Goal: Information Seeking & Learning: Check status

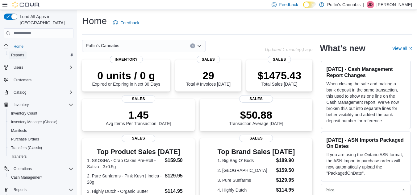
click at [17, 53] on span "Reports" at bounding box center [17, 55] width 13 height 5
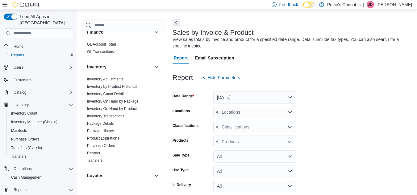
scroll to position [150, 0]
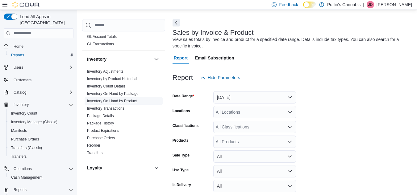
click at [124, 101] on link "Inventory On Hand by Product" at bounding box center [112, 101] width 50 height 4
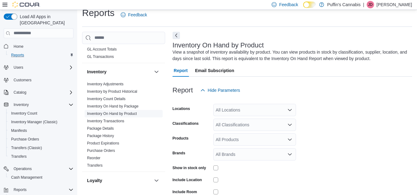
scroll to position [21, 0]
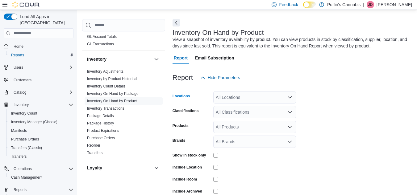
click at [263, 97] on div "All Locations" at bounding box center [254, 97] width 83 height 12
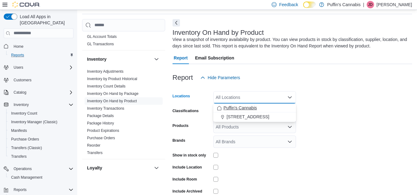
click at [255, 110] on span "Puffin's Cannabis" at bounding box center [239, 108] width 33 height 6
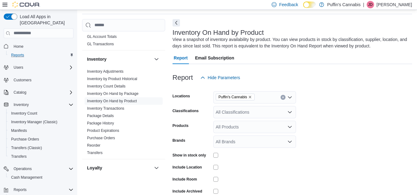
click at [364, 101] on form "Locations Puffin's Cannabis Classifications All Classifications Products All Pr…" at bounding box center [291, 149] width 239 height 130
click at [291, 112] on icon "Open list of options" at bounding box center [290, 112] width 4 height 2
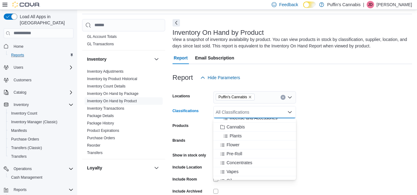
scroll to position [226, 0]
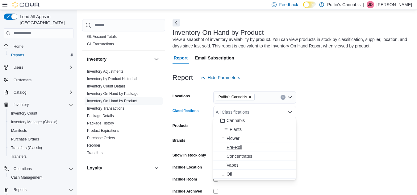
click at [233, 148] on span "Pre-Roll" at bounding box center [234, 147] width 16 height 6
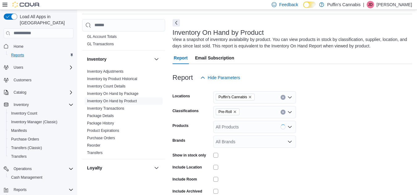
click at [318, 128] on form "Locations Puffin's Cannabis Classifications Pre-Roll Products All Products Bran…" at bounding box center [291, 149] width 239 height 130
